Goal: Task Accomplishment & Management: Manage account settings

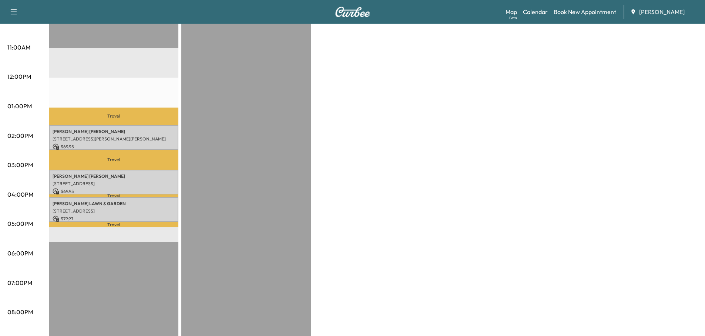
scroll to position [296, 0]
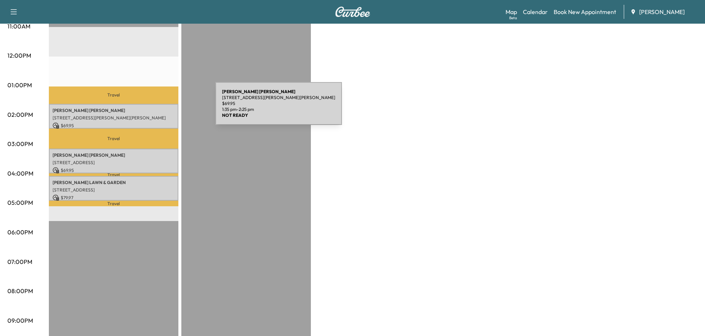
click at [160, 108] on p "[PERSON_NAME]" at bounding box center [114, 111] width 122 height 6
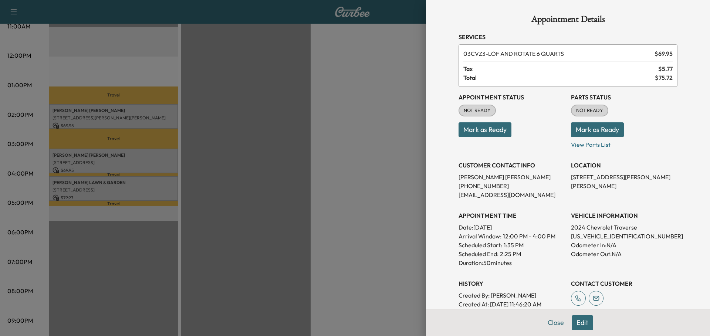
click at [159, 107] on div at bounding box center [355, 168] width 710 height 336
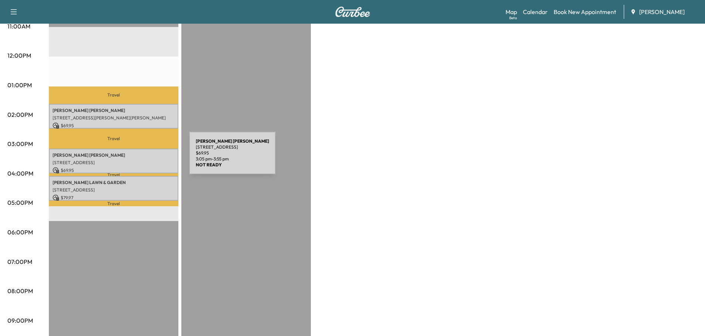
click at [134, 160] on p "[STREET_ADDRESS]" at bounding box center [114, 163] width 122 height 6
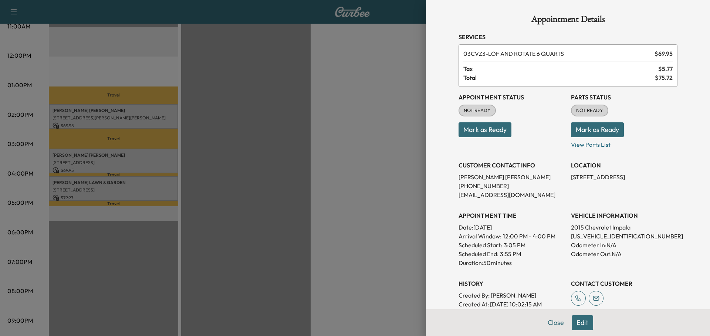
click at [216, 159] on div at bounding box center [355, 168] width 710 height 336
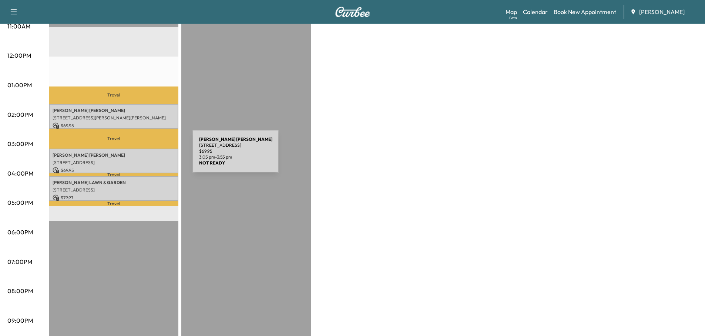
click at [137, 156] on div "[PERSON_NAME] [STREET_ADDRESS] $ 69.95 3:05 pm - 3:55 pm" at bounding box center [113, 161] width 129 height 25
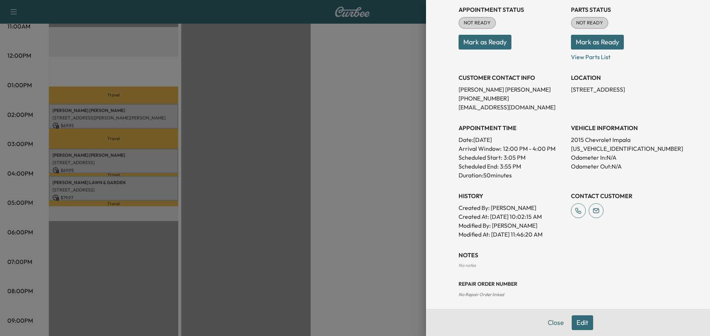
scroll to position [91, 0]
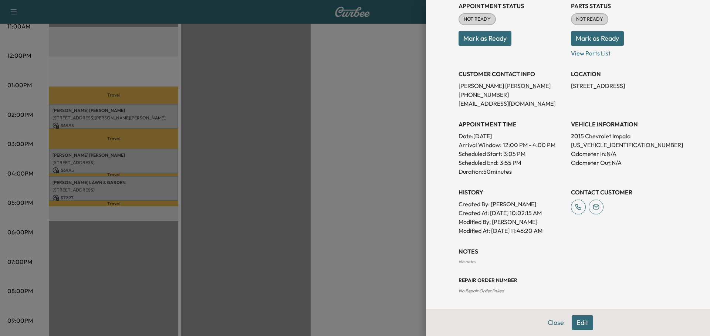
click at [577, 320] on button "Edit" at bounding box center [582, 322] width 21 height 15
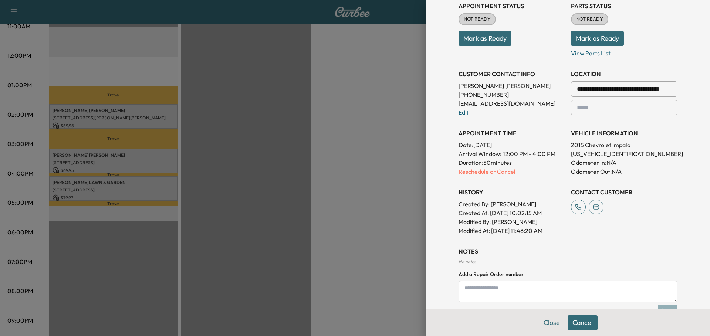
click at [493, 291] on textarea at bounding box center [568, 291] width 219 height 21
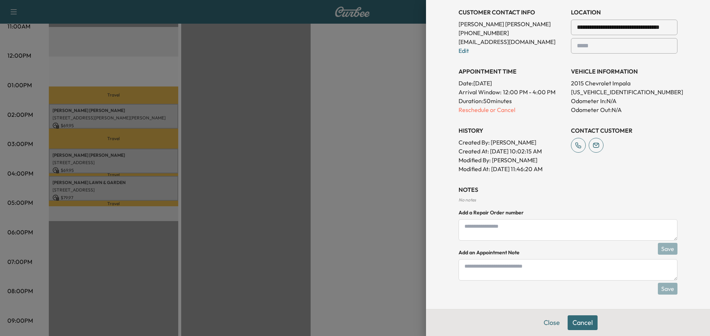
scroll to position [169, 0]
click at [491, 266] on textarea at bounding box center [568, 269] width 219 height 21
type textarea "******"
click at [659, 289] on button "Save" at bounding box center [668, 289] width 20 height 12
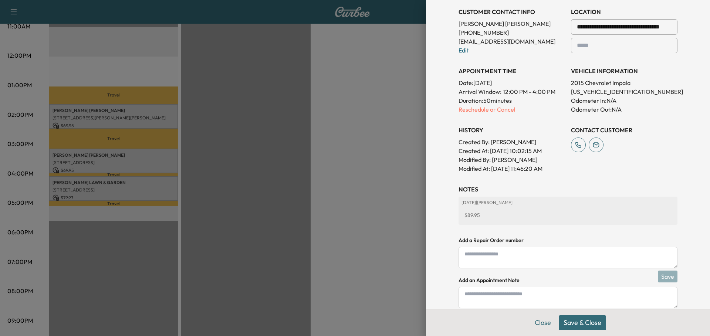
scroll to position [197, 0]
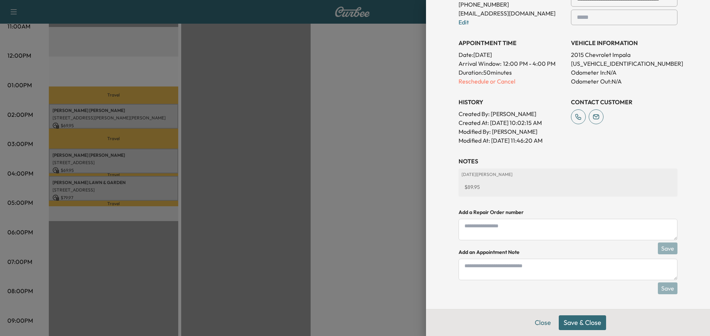
click at [587, 323] on button "Save & Close" at bounding box center [582, 322] width 47 height 15
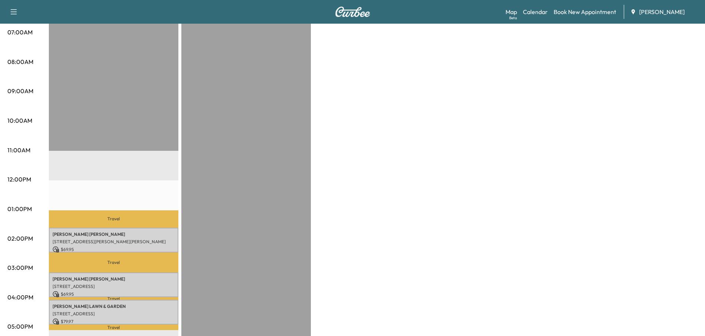
scroll to position [185, 0]
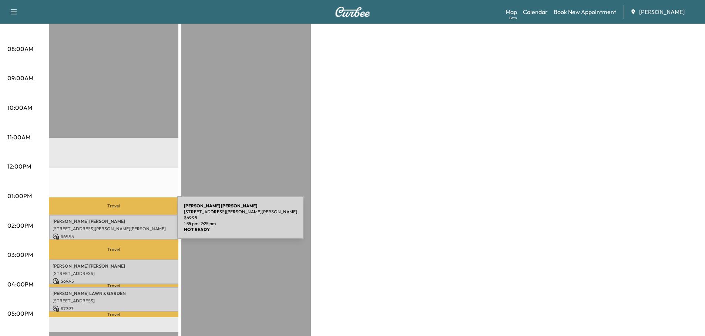
click at [122, 222] on div "[PERSON_NAME] [STREET_ADDRESS][PERSON_NAME][PERSON_NAME] $ 69.95 1:35 pm - 2:25…" at bounding box center [113, 227] width 129 height 25
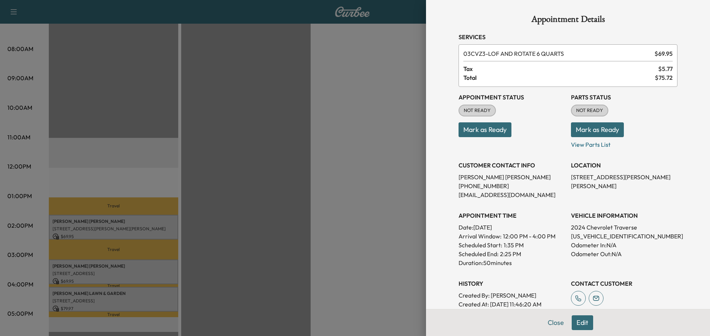
click at [472, 126] on button "Mark as Ready" at bounding box center [485, 129] width 53 height 15
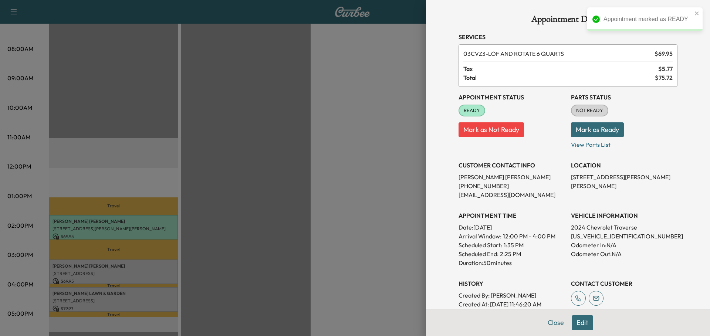
click at [581, 130] on button "Mark as Ready" at bounding box center [597, 129] width 53 height 15
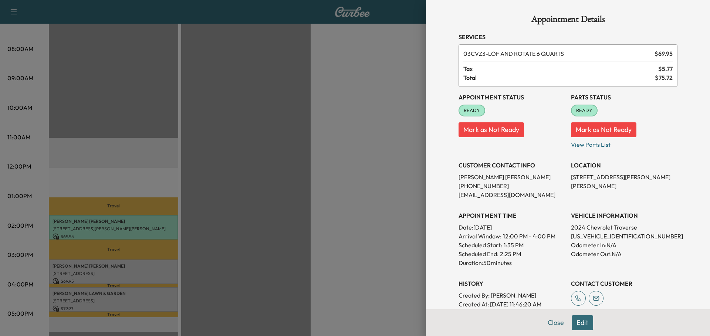
click at [209, 209] on div at bounding box center [355, 168] width 710 height 336
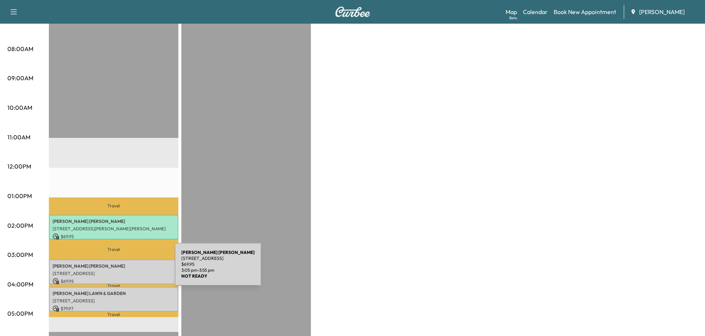
click at [119, 271] on p "[STREET_ADDRESS]" at bounding box center [114, 274] width 122 height 6
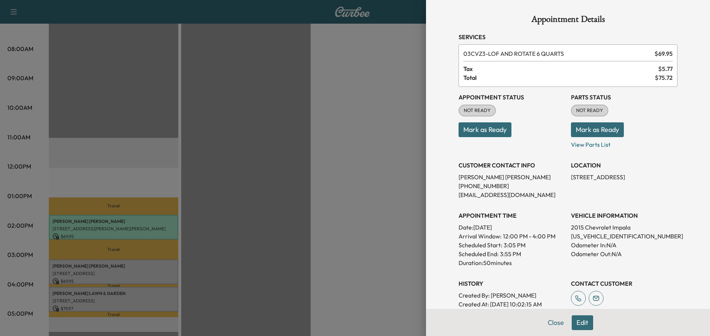
click at [590, 131] on button "Mark as Ready" at bounding box center [597, 129] width 53 height 15
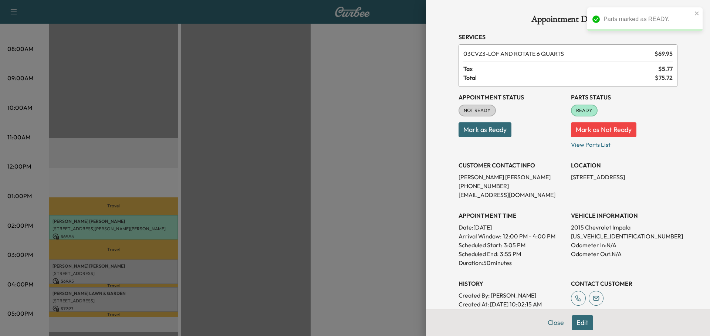
click at [480, 131] on button "Mark as Ready" at bounding box center [485, 129] width 53 height 15
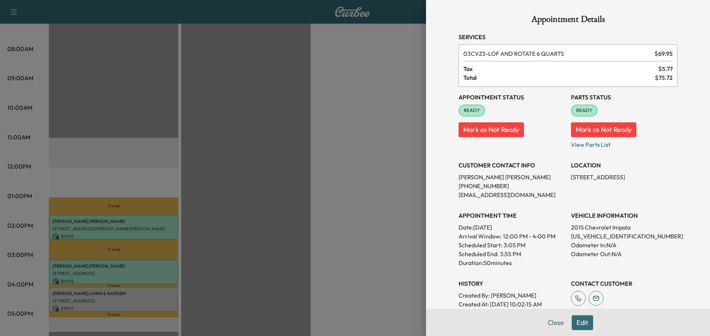
click at [232, 164] on div at bounding box center [355, 168] width 710 height 336
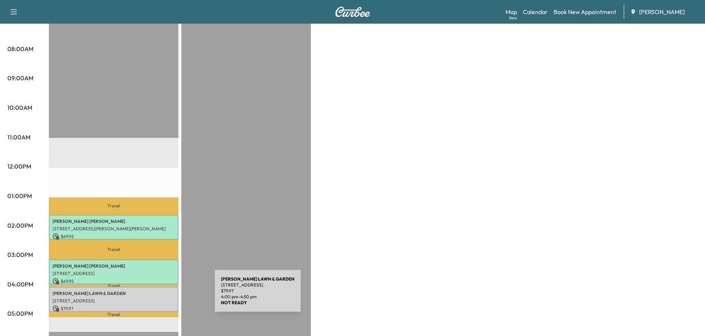
click at [159, 298] on p "[STREET_ADDRESS]" at bounding box center [114, 301] width 122 height 6
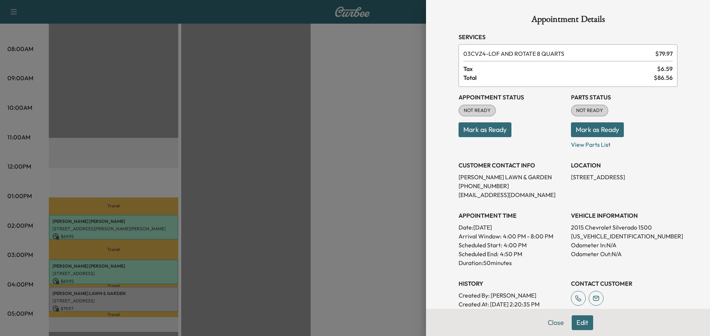
click at [582, 130] on button "Mark as Ready" at bounding box center [597, 129] width 53 height 15
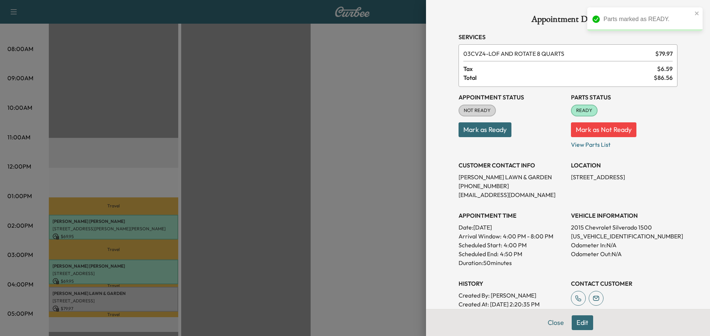
click at [479, 128] on button "Mark as Ready" at bounding box center [485, 129] width 53 height 15
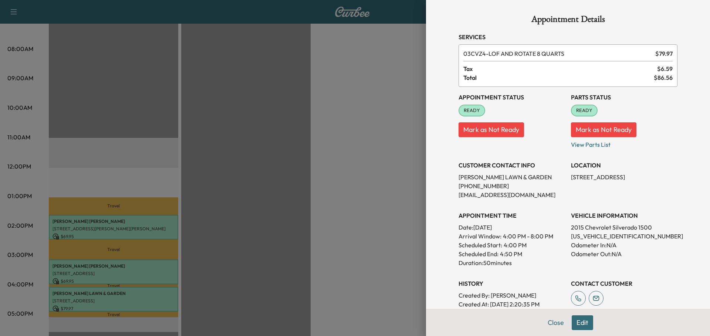
click at [293, 140] on div at bounding box center [355, 168] width 710 height 336
